Goal: Use online tool/utility: Utilize a website feature to perform a specific function

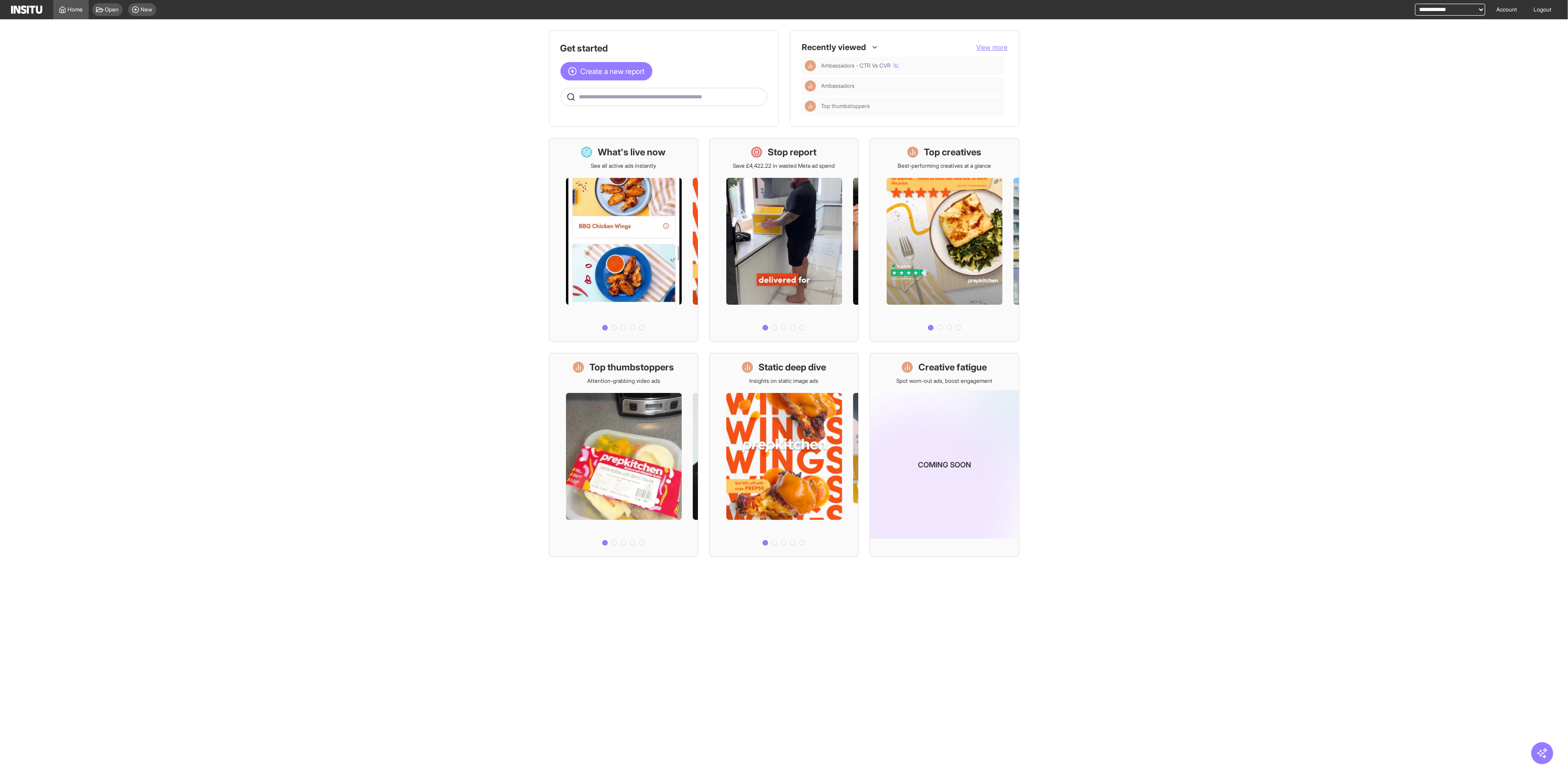
click at [634, 15] on select "**********" at bounding box center [1450, 10] width 70 height 12
click at [634, 133] on main "Get started Create a new report Ask questions like: Which campaigns had the hig…" at bounding box center [784, 305] width 1568 height 571
click at [67, 7] on div "Home" at bounding box center [71, 9] width 24 height 7
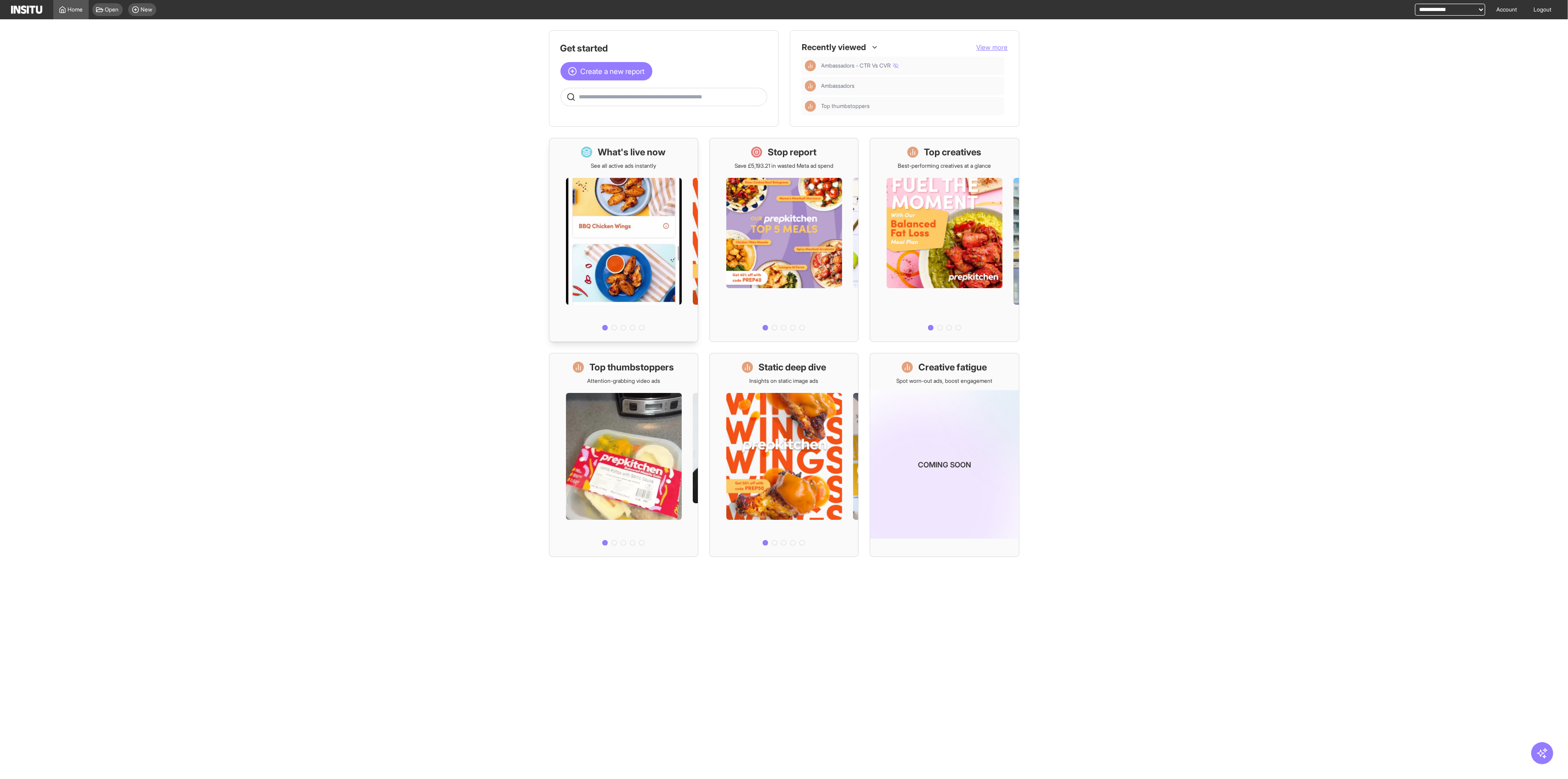
click at [610, 182] on div at bounding box center [623, 252] width 148 height 165
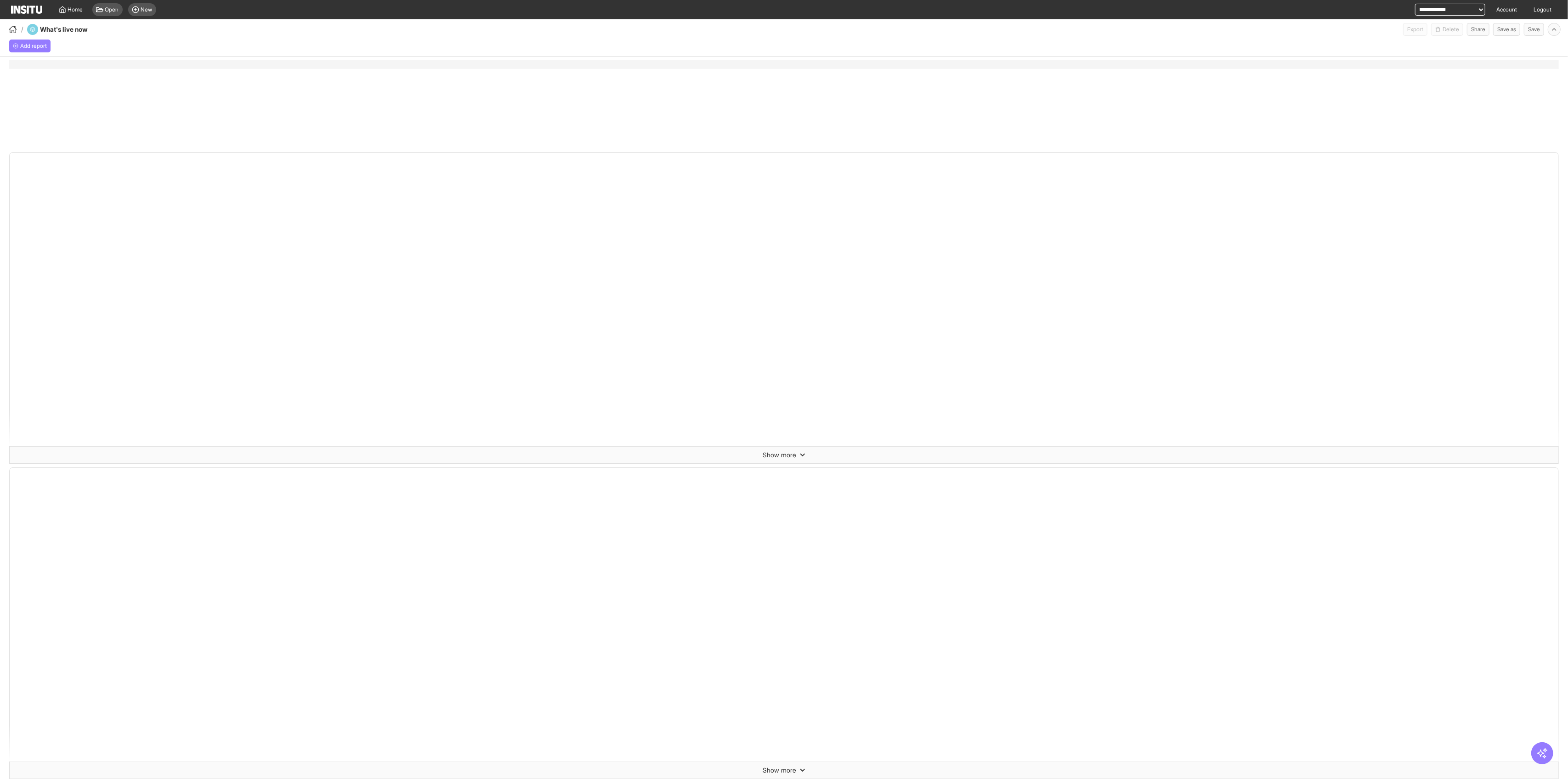
select select "**"
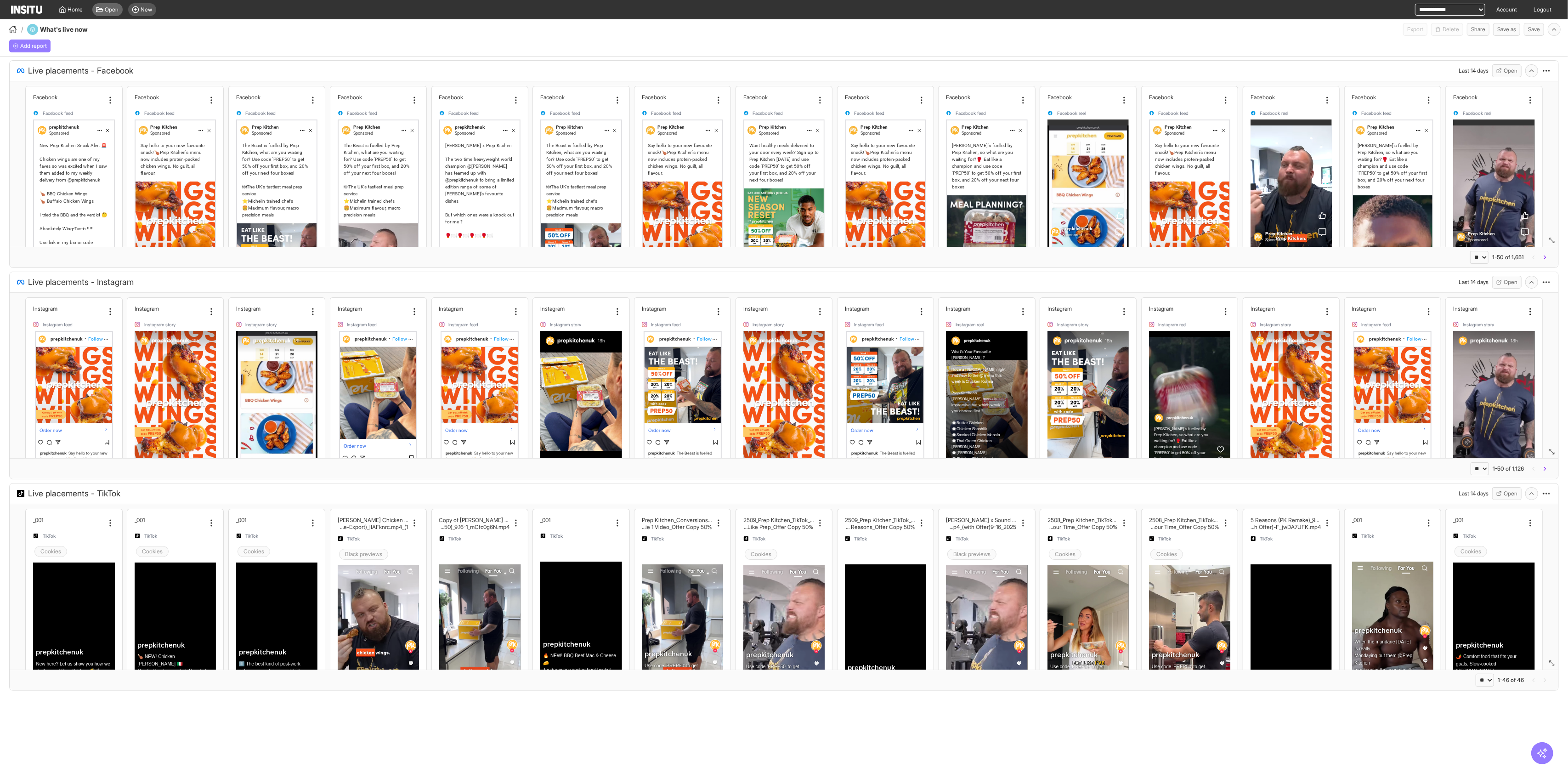
click at [102, 10] on icon at bounding box center [99, 9] width 7 height 7
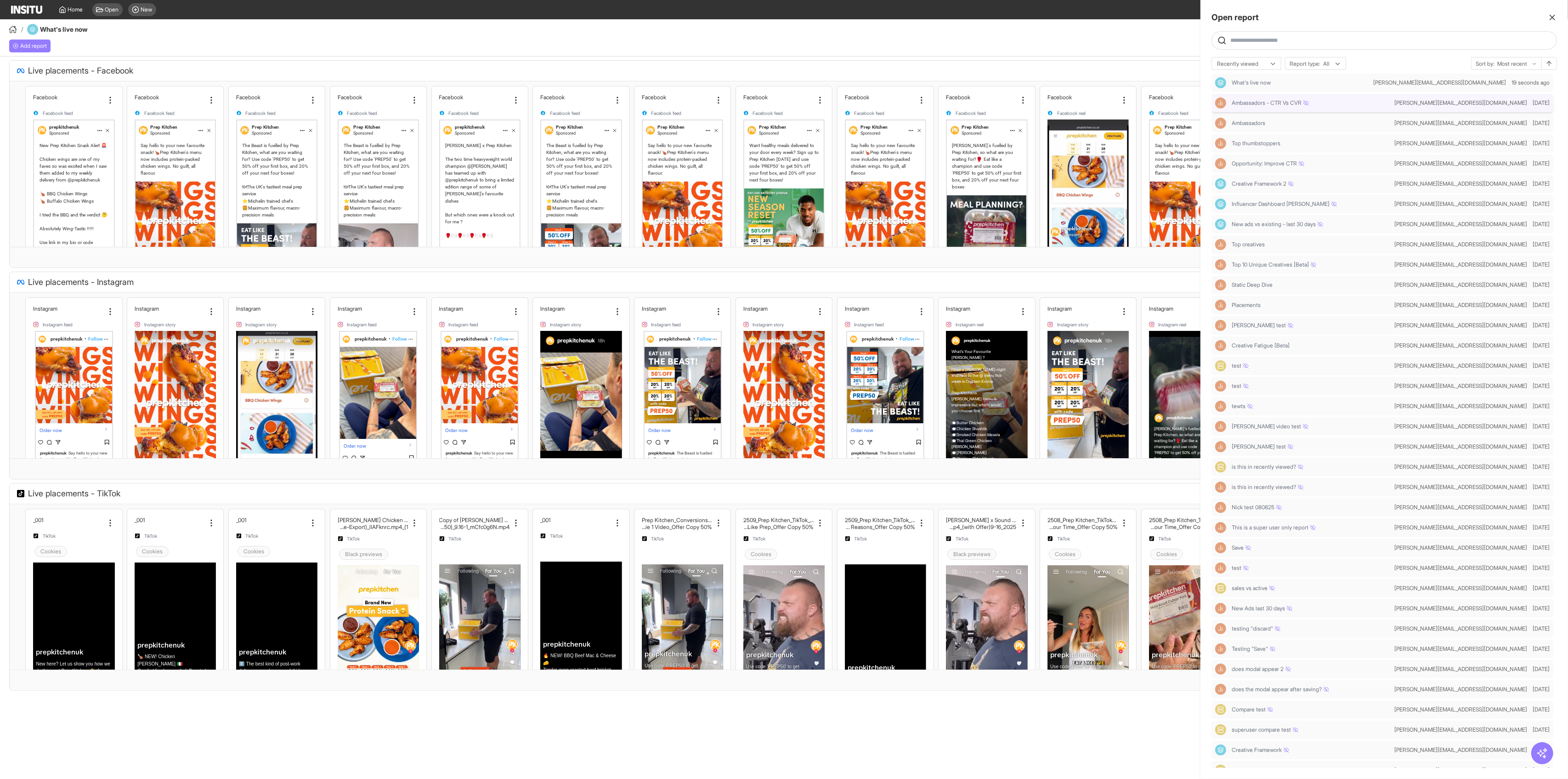
click at [634, 103] on span "Ambassadors - CTR Vs CVR" at bounding box center [1271, 102] width 77 height 7
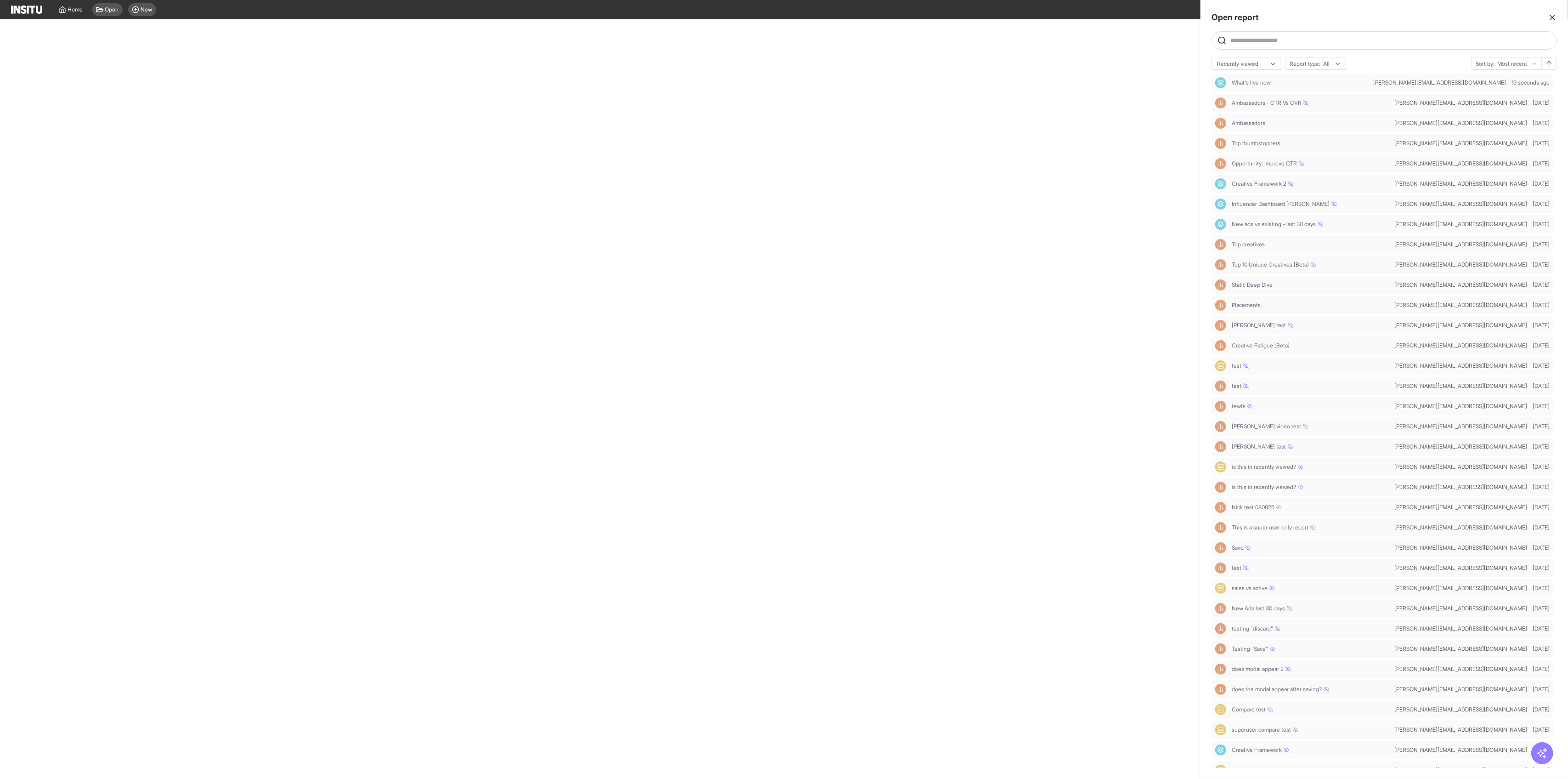
select select "**"
click at [634, 26] on div at bounding box center [784, 390] width 1568 height 779
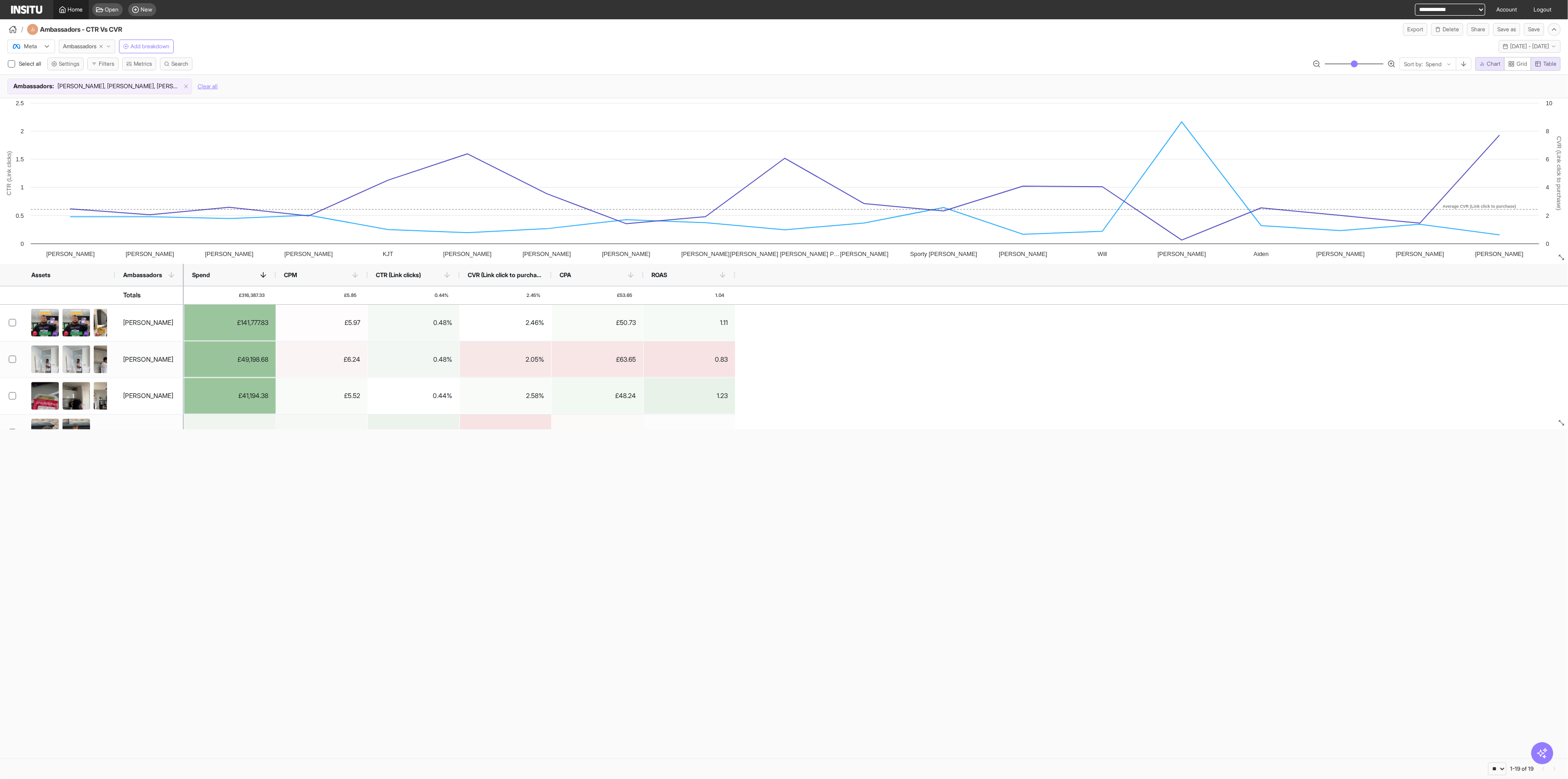
click at [75, 15] on link "Home" at bounding box center [71, 10] width 35 height 19
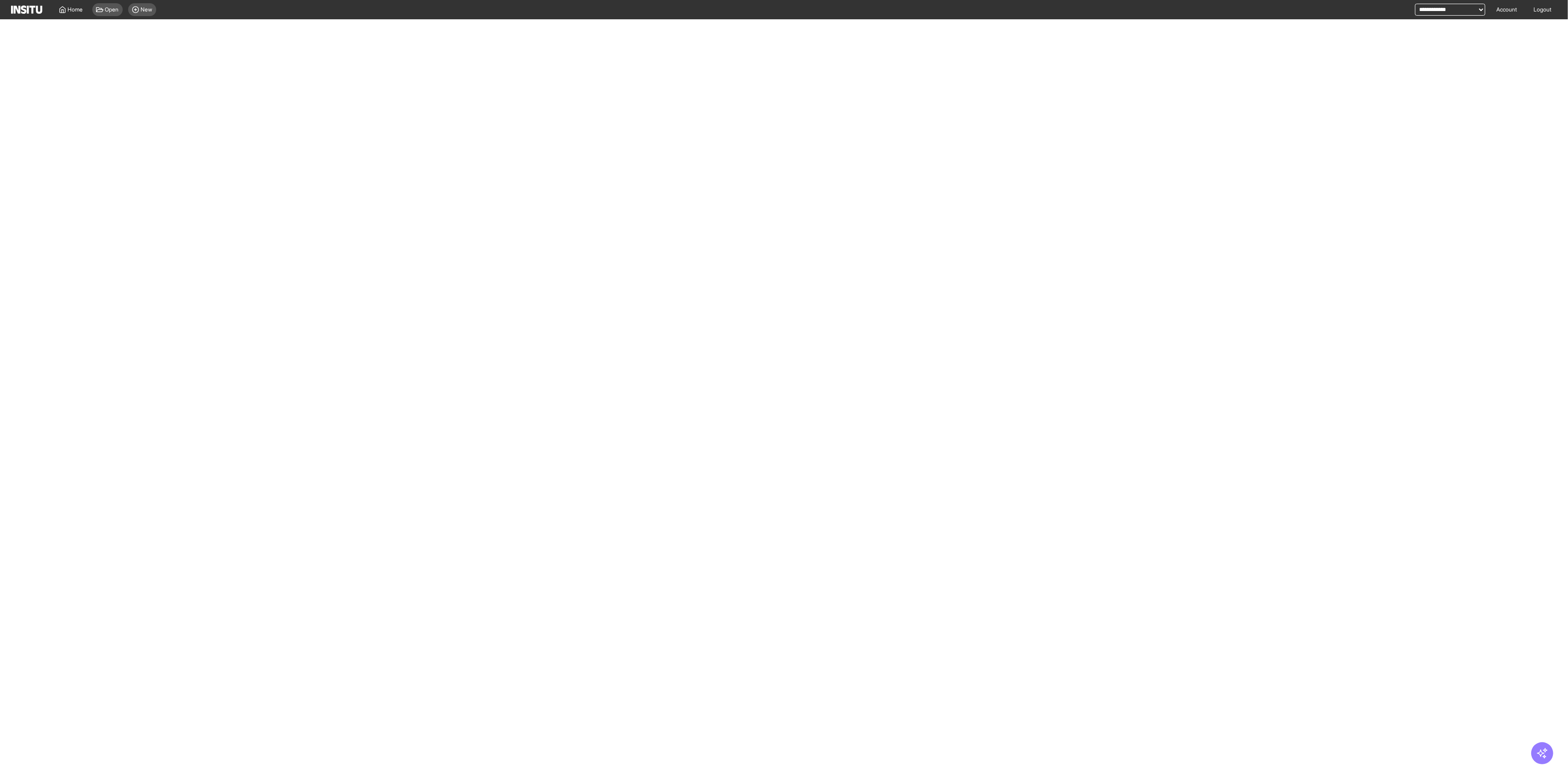
click at [110, 16] on div "Open New" at bounding box center [124, 10] width 71 height 19
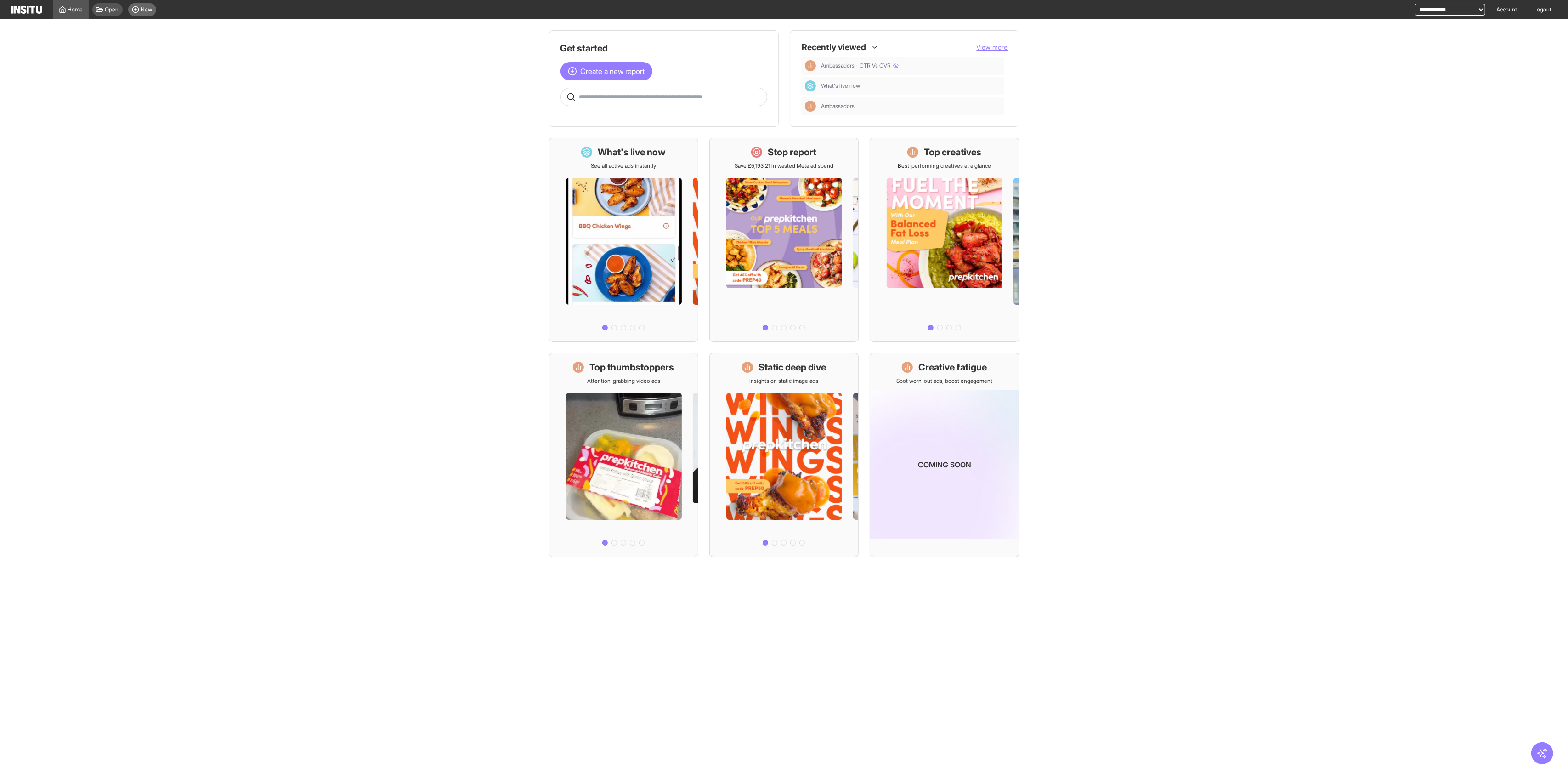
click at [155, 11] on div "New" at bounding box center [143, 10] width 28 height 13
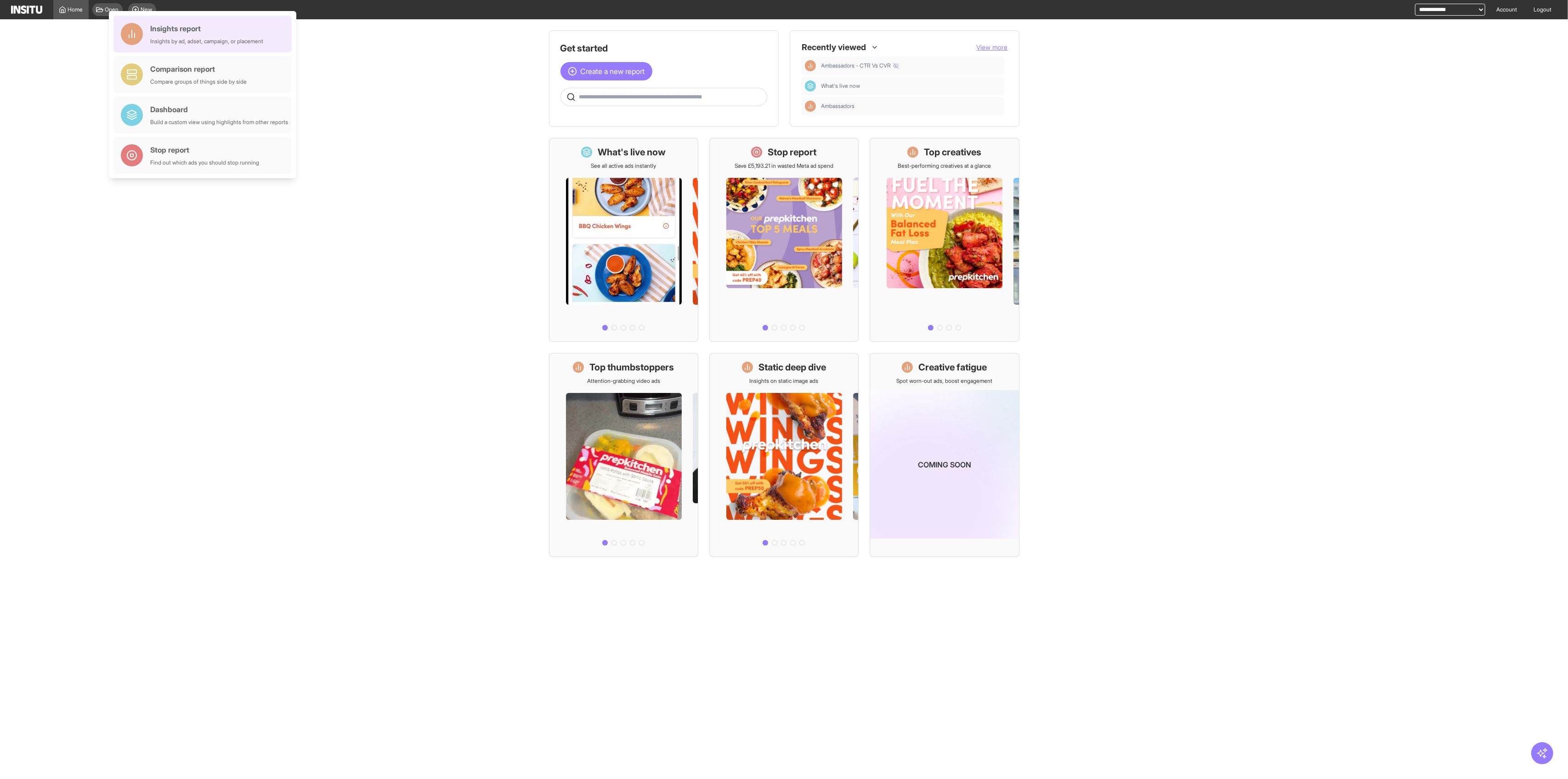
click at [160, 38] on div "Insights by ad, adset, campaign, or placement" at bounding box center [207, 41] width 113 height 7
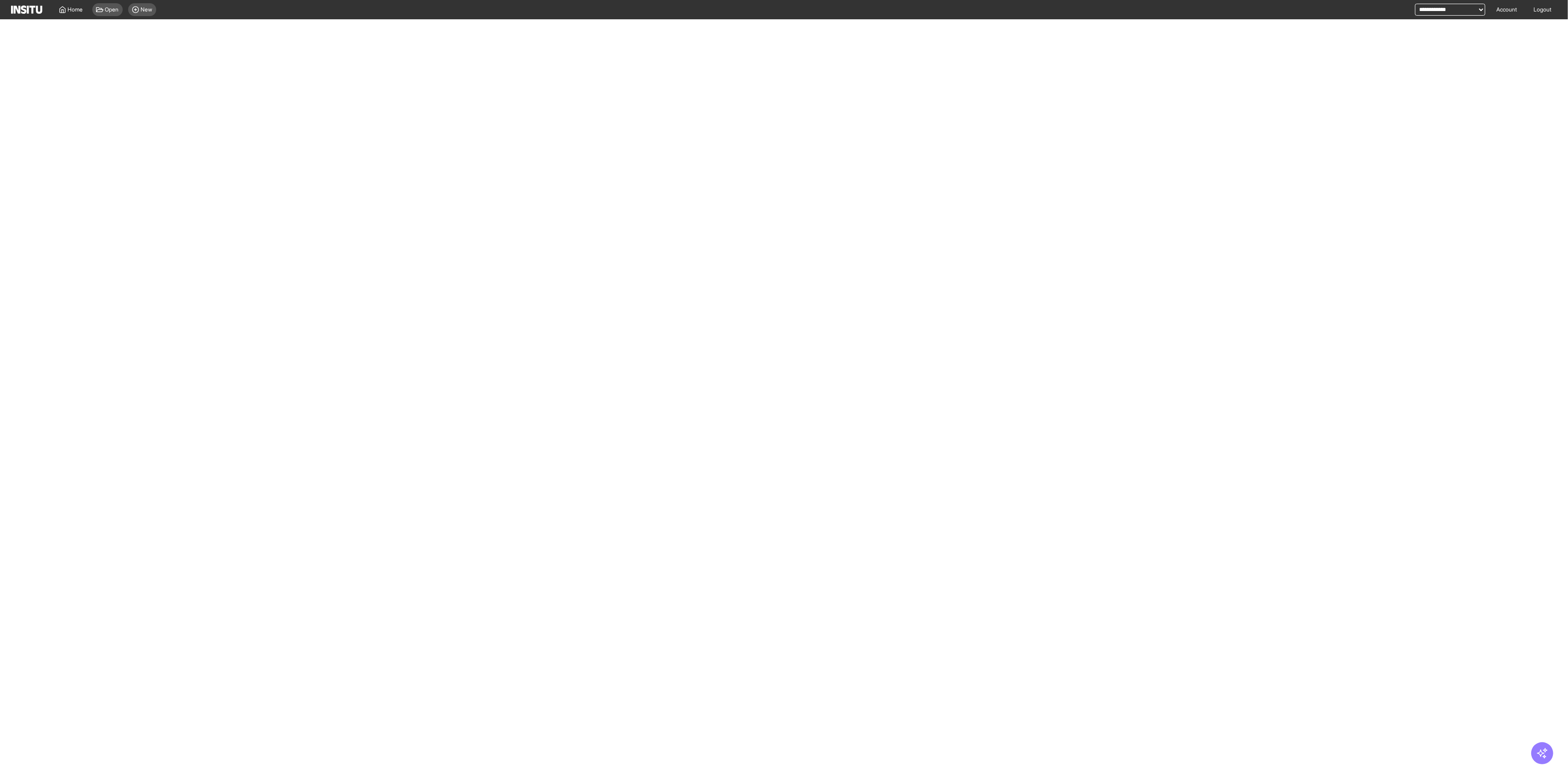
select select "**"
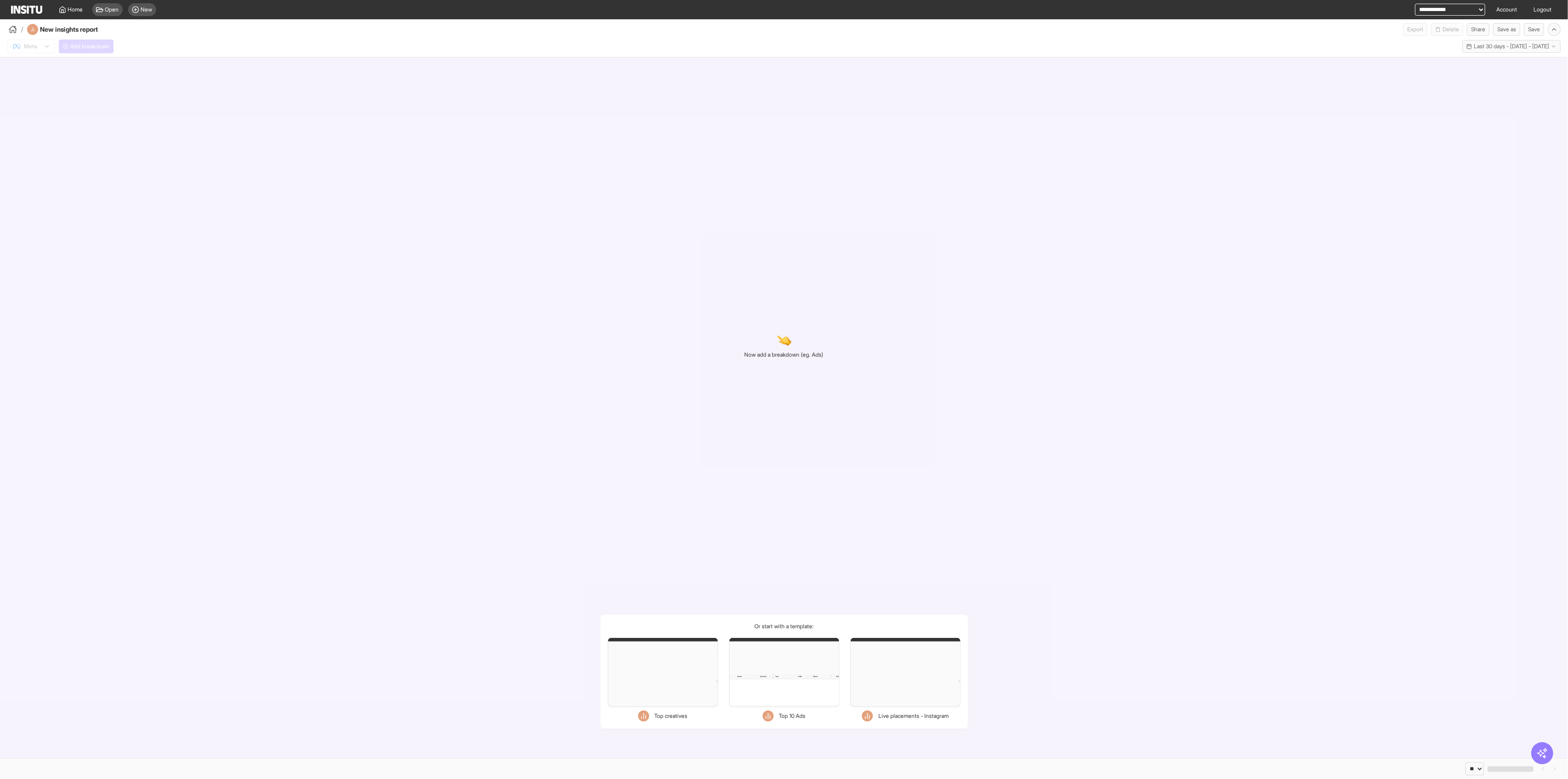
click at [92, 48] on div "Meta Add breakdown Last 30 days - [DATE] - [DATE] [DATE] - [DATE]" at bounding box center [784, 44] width 1568 height 17
click at [84, 49] on span "Add breakdown" at bounding box center [89, 46] width 39 height 7
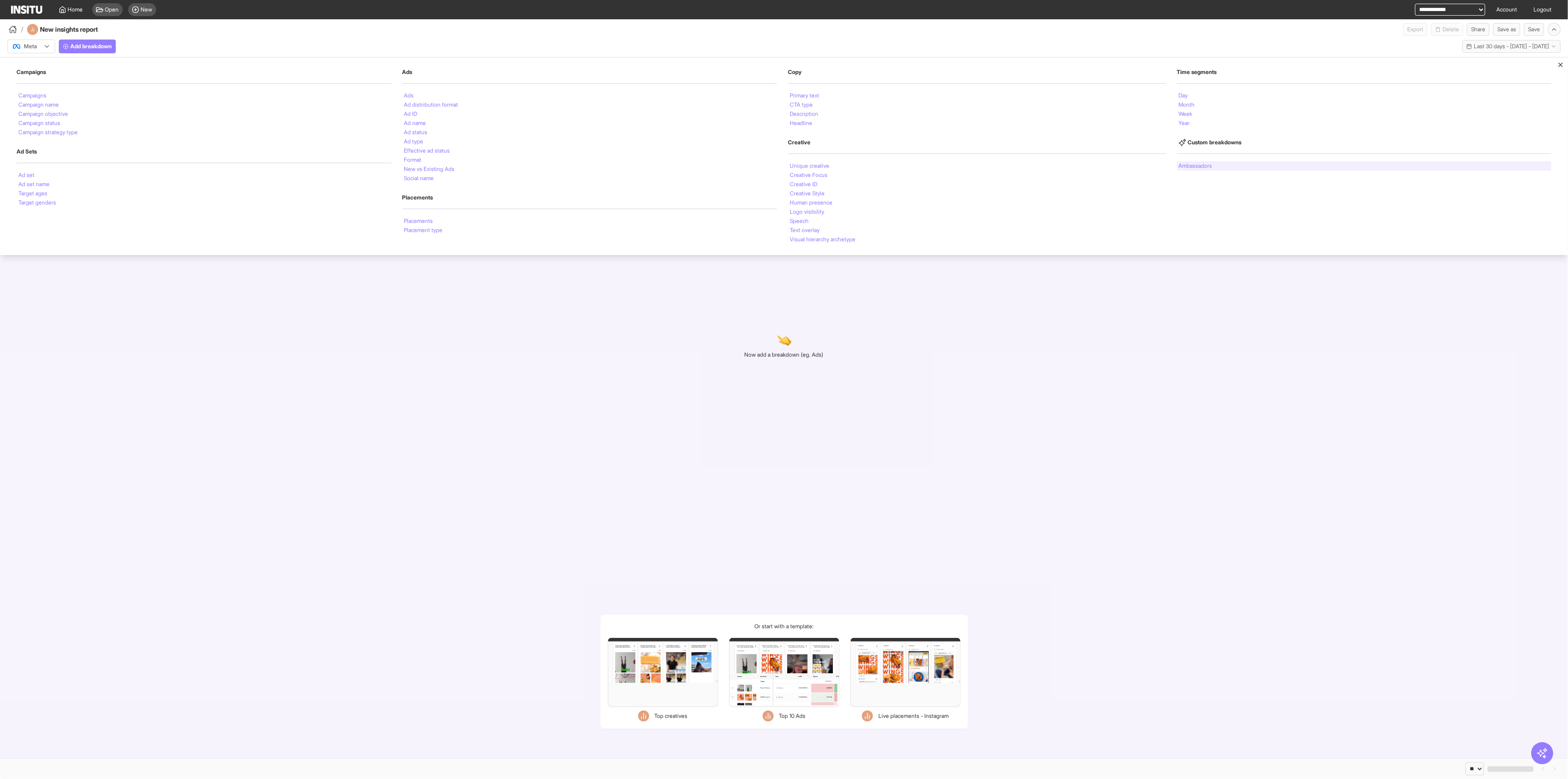
click at [634, 165] on div "Ambassadors" at bounding box center [1364, 166] width 375 height 9
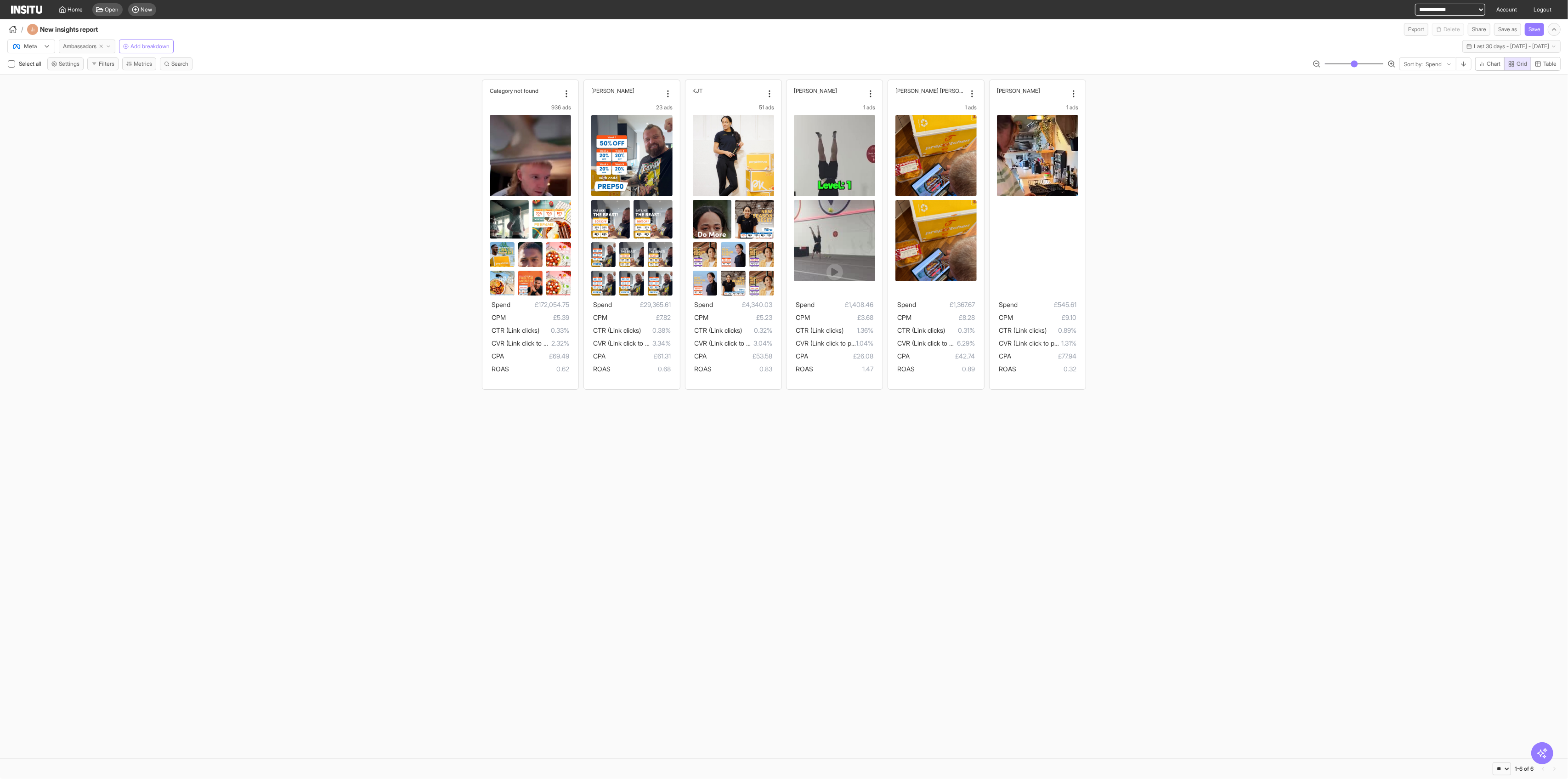
click at [92, 46] on span "Ambassadors" at bounding box center [80, 46] width 33 height 7
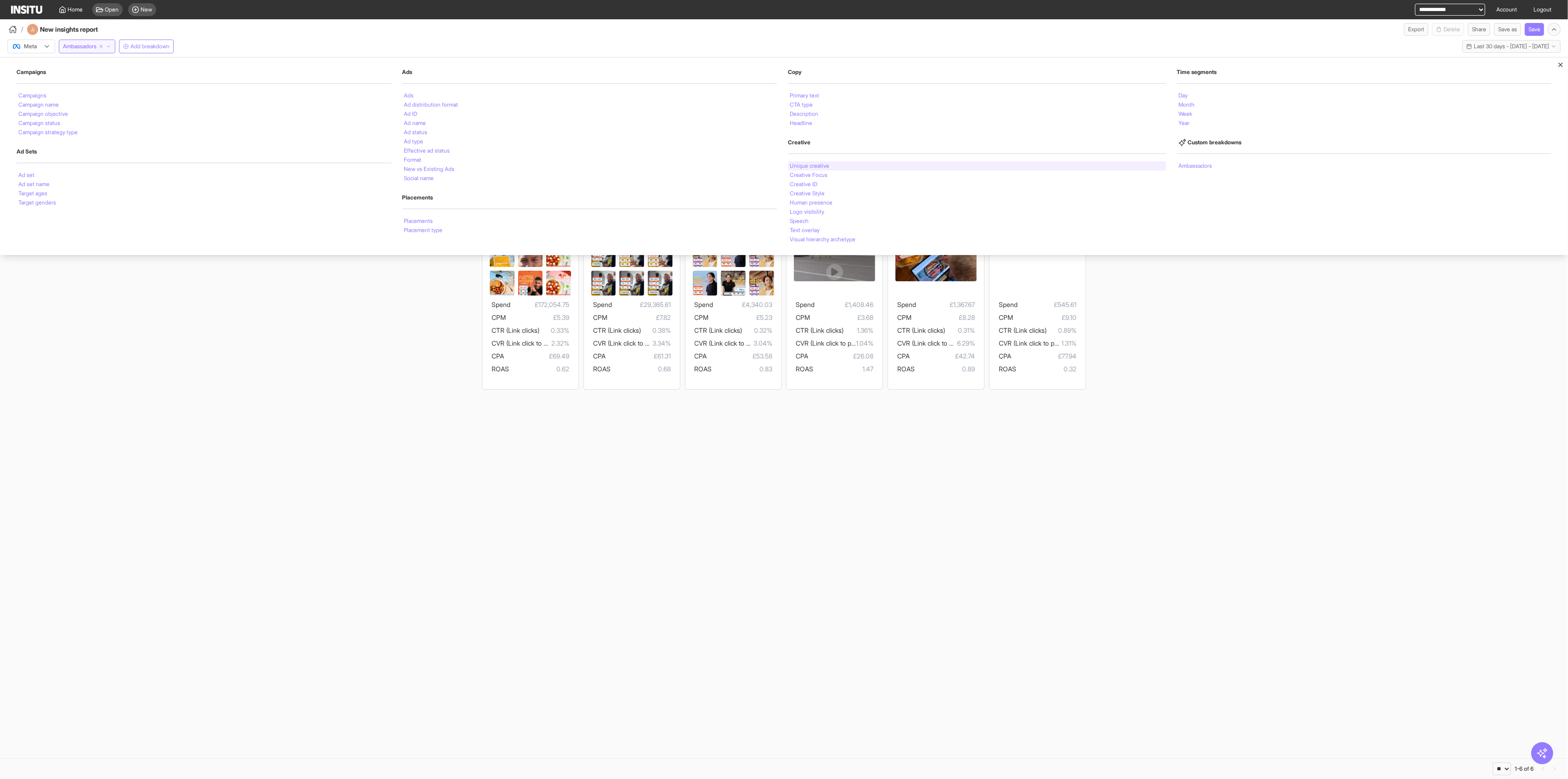
click at [634, 167] on li "Unique creative" at bounding box center [809, 166] width 40 height 6
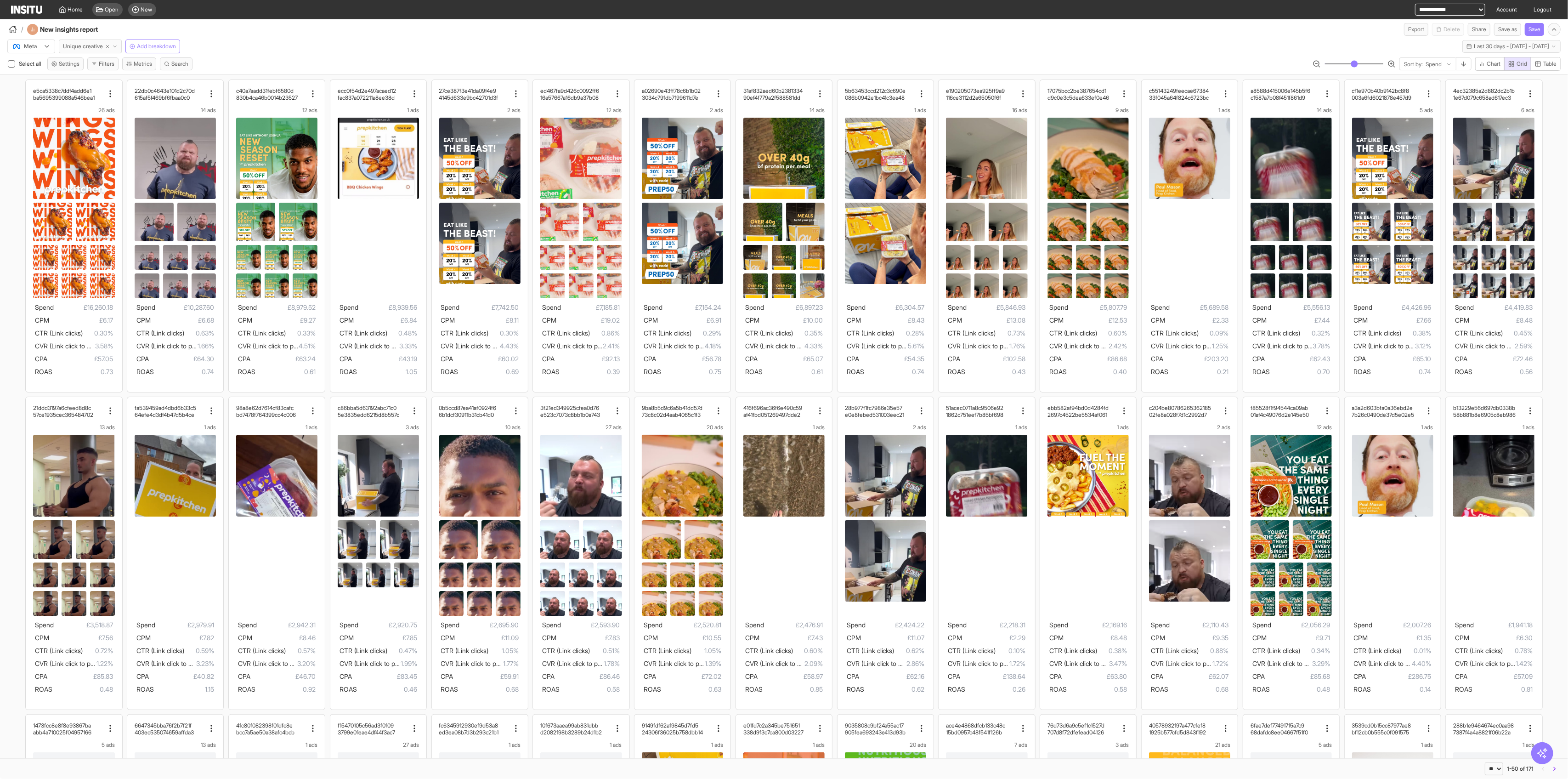
click at [77, 49] on span "Unique creative" at bounding box center [83, 46] width 40 height 7
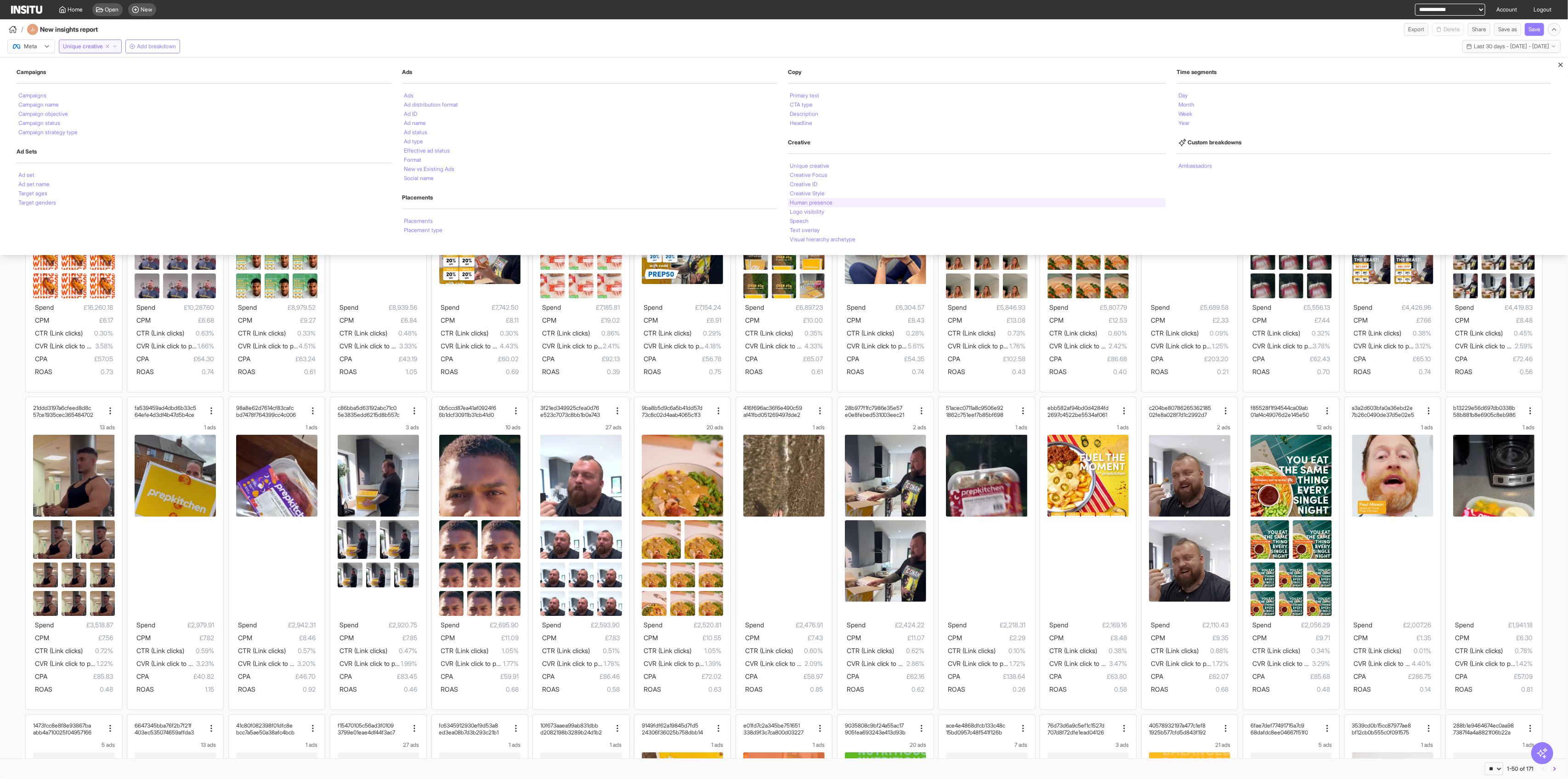
click at [634, 200] on div "Human presence" at bounding box center [977, 202] width 378 height 9
